Goal: Transaction & Acquisition: Purchase product/service

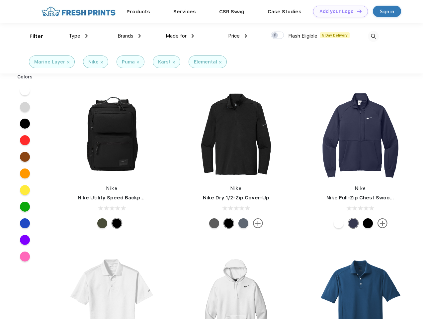
click at [338, 11] on link "Add your Logo Design Tool" at bounding box center [340, 12] width 55 height 12
click at [0, 0] on div "Design Tool" at bounding box center [0, 0] width 0 height 0
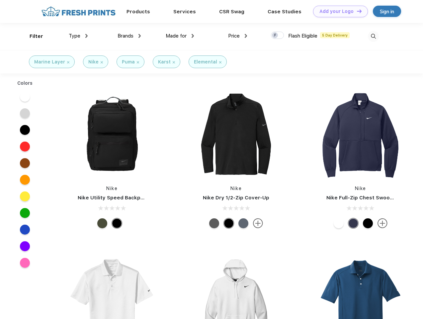
click at [357, 11] on link "Add your Logo Design Tool" at bounding box center [340, 12] width 55 height 12
click at [32, 36] on div "Filter" at bounding box center [37, 37] width 14 height 8
click at [78, 36] on span "Type" at bounding box center [75, 36] width 12 height 6
click at [129, 36] on span "Brands" at bounding box center [126, 36] width 16 height 6
click at [180, 36] on span "Made for" at bounding box center [176, 36] width 21 height 6
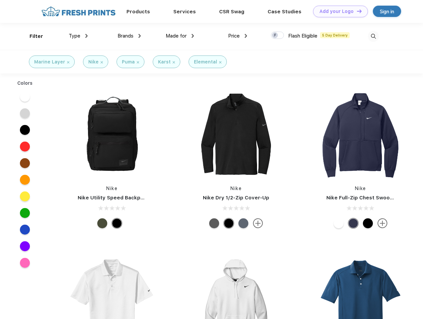
click at [238, 36] on span "Price" at bounding box center [234, 36] width 12 height 6
click at [278, 36] on div at bounding box center [277, 35] width 13 height 7
click at [275, 36] on input "checkbox" at bounding box center [273, 33] width 4 height 4
click at [373, 36] on img at bounding box center [373, 36] width 11 height 11
